Goal: Register for event/course

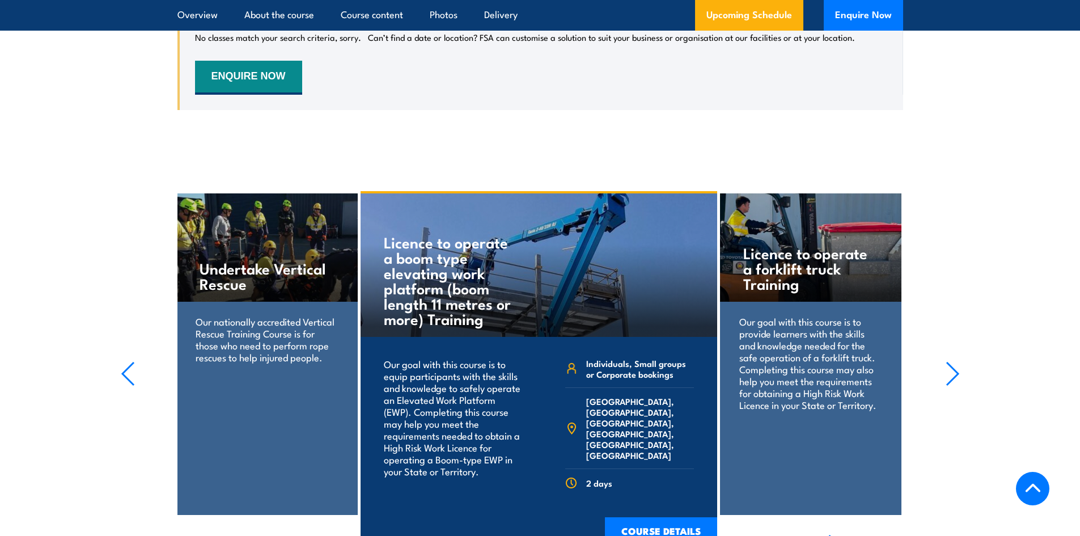
scroll to position [1985, 0]
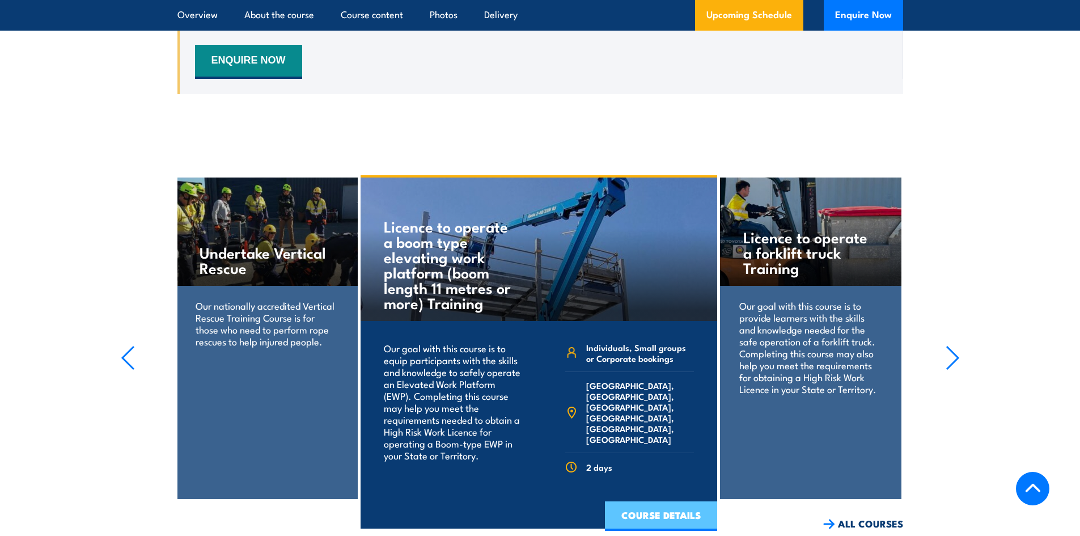
click at [659, 501] on link "COURSE DETAILS" at bounding box center [661, 515] width 112 height 29
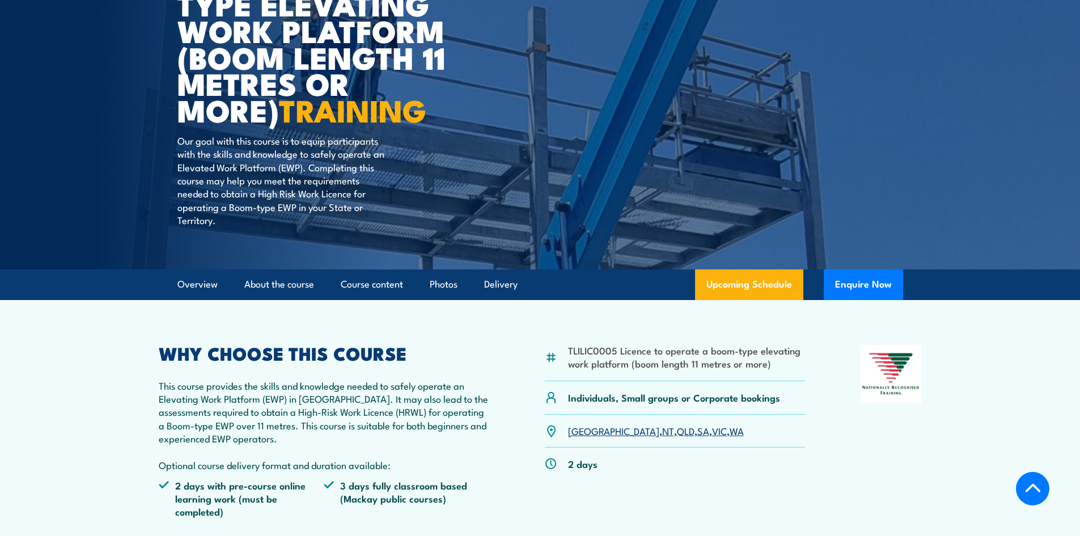
scroll to position [227, 0]
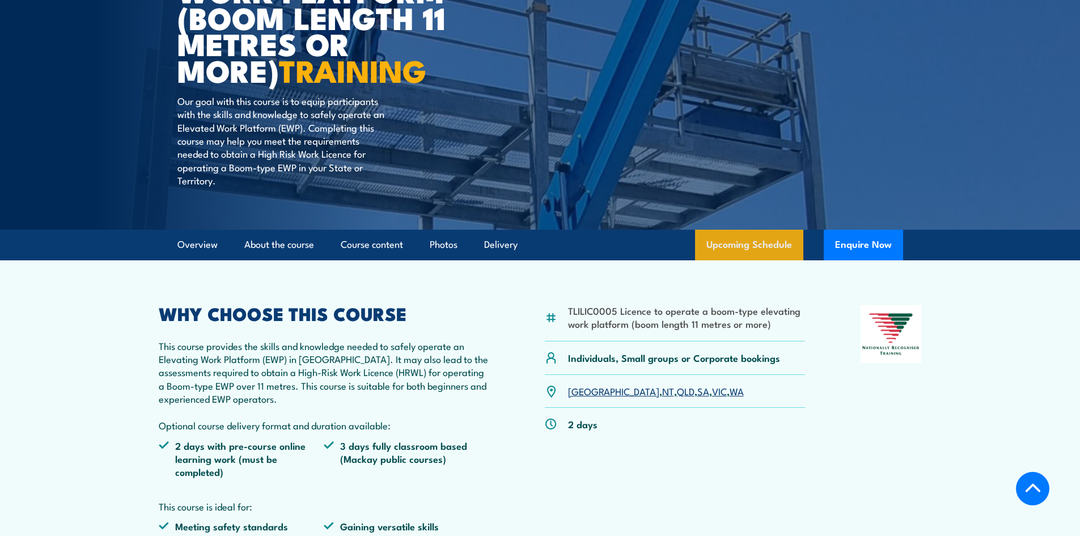
click at [745, 246] on link "Upcoming Schedule" at bounding box center [749, 245] width 108 height 31
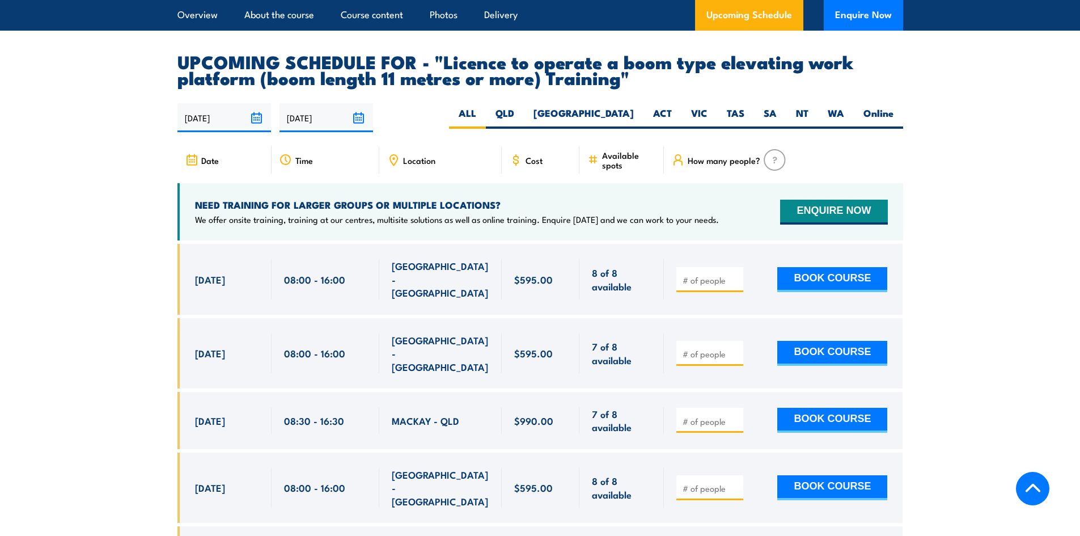
scroll to position [1943, 0]
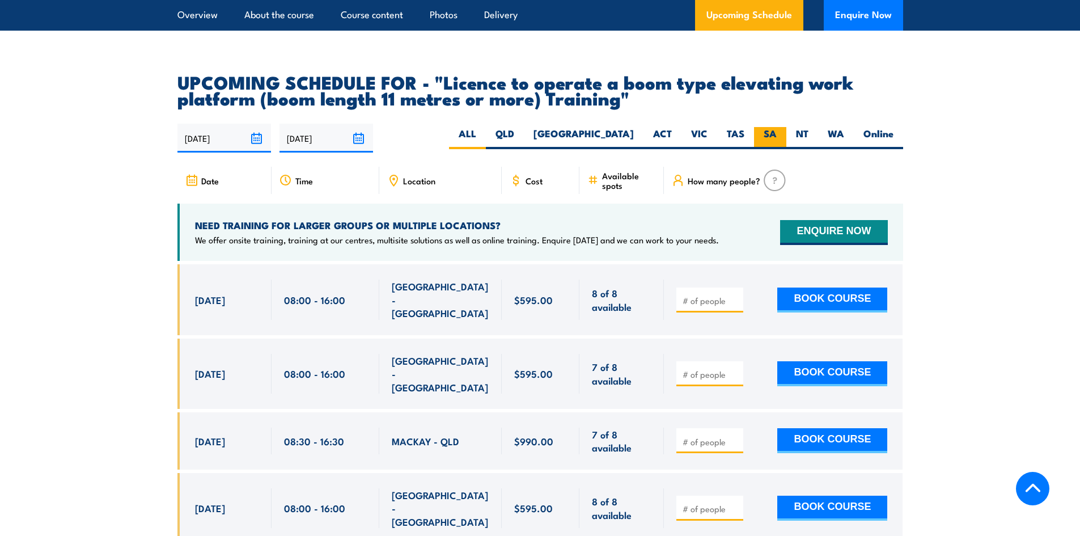
click at [765, 127] on label "SA" at bounding box center [770, 138] width 32 height 22
click at [777, 127] on input "SA" at bounding box center [780, 130] width 7 height 7
radio input "true"
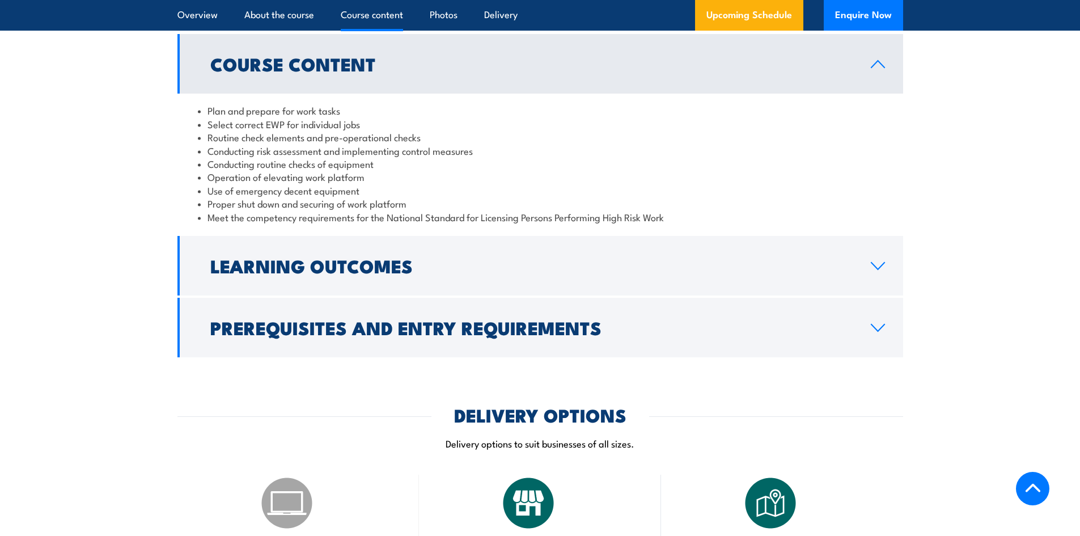
scroll to position [1036, 0]
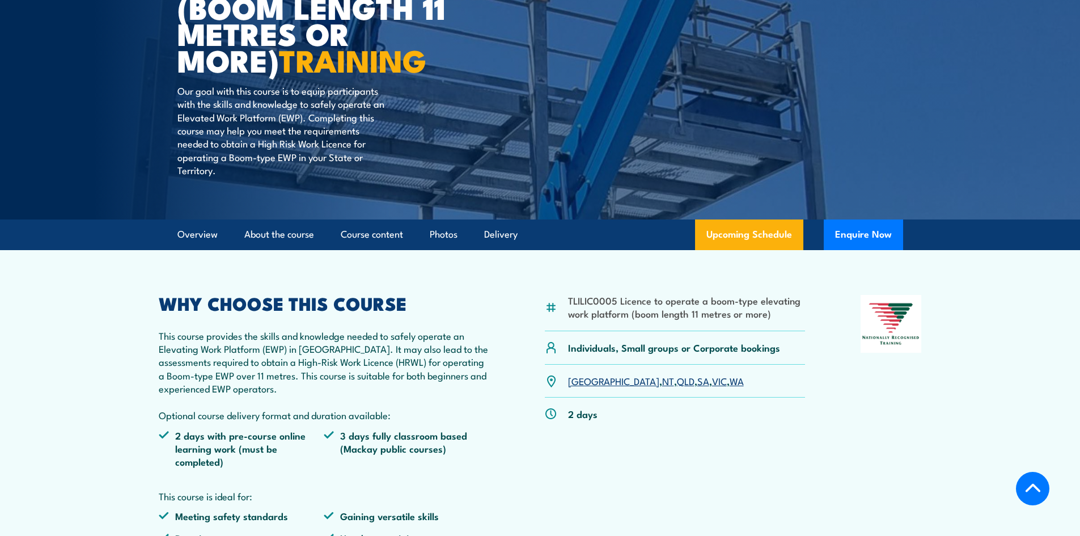
scroll to position [227, 0]
